Goal: Transaction & Acquisition: Book appointment/travel/reservation

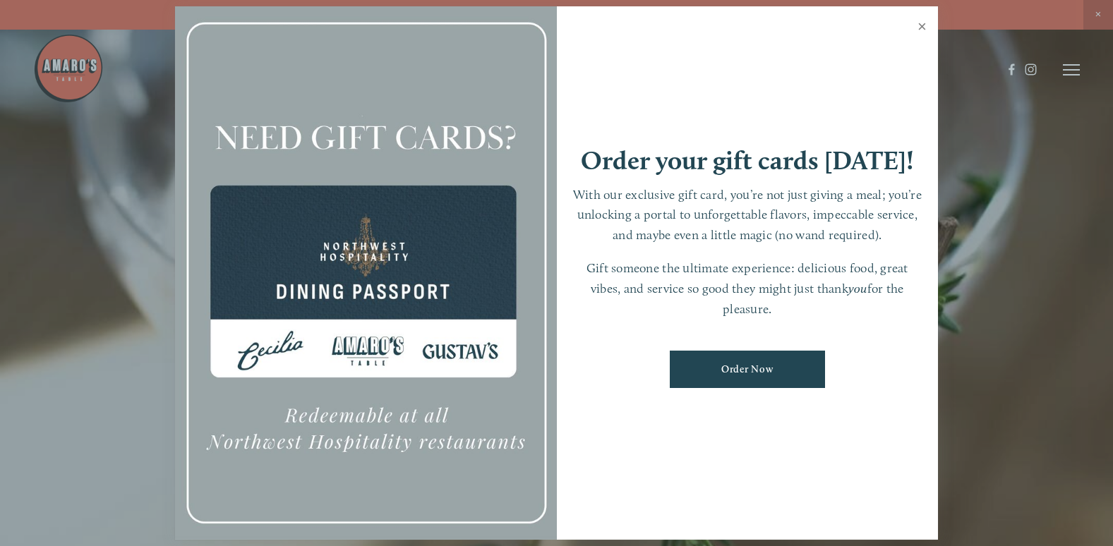
click at [918, 25] on link "Close" at bounding box center [922, 28] width 28 height 40
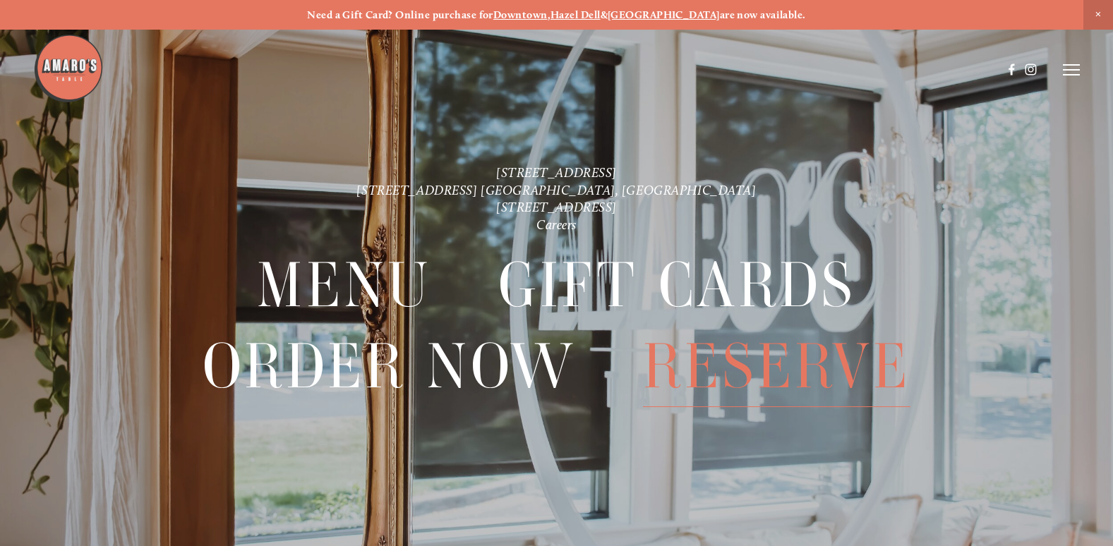
click at [733, 370] on span "Reserve" at bounding box center [776, 366] width 267 height 81
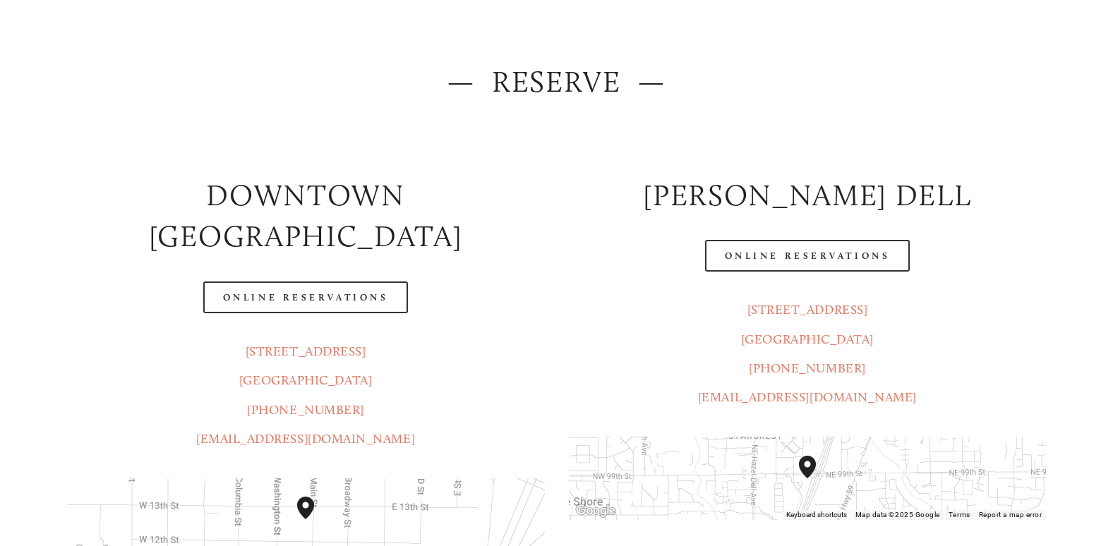
scroll to position [167, 0]
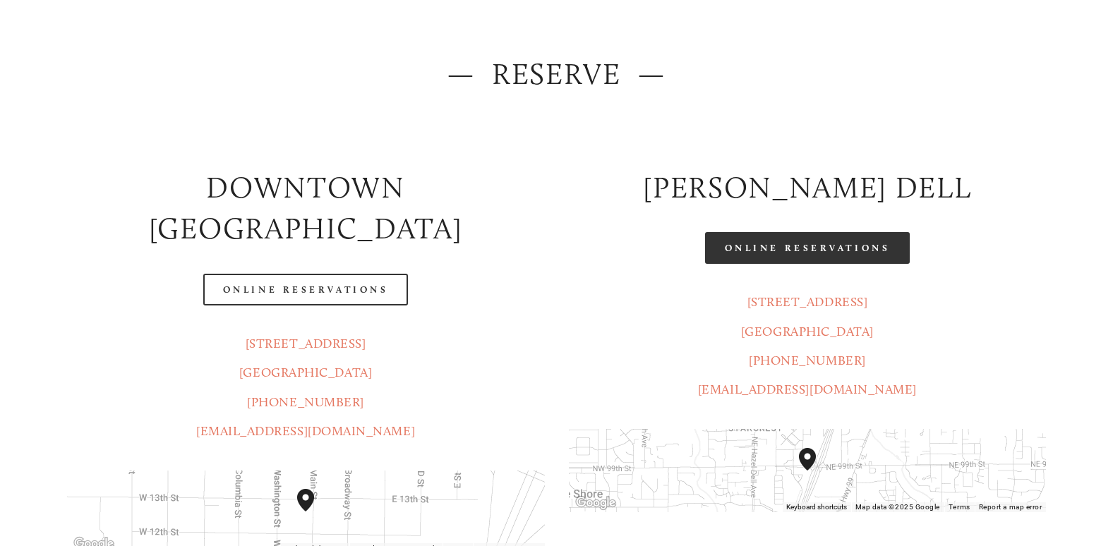
click at [833, 251] on link "Online Reservations" at bounding box center [807, 248] width 205 height 32
